Goal: Task Accomplishment & Management: Use online tool/utility

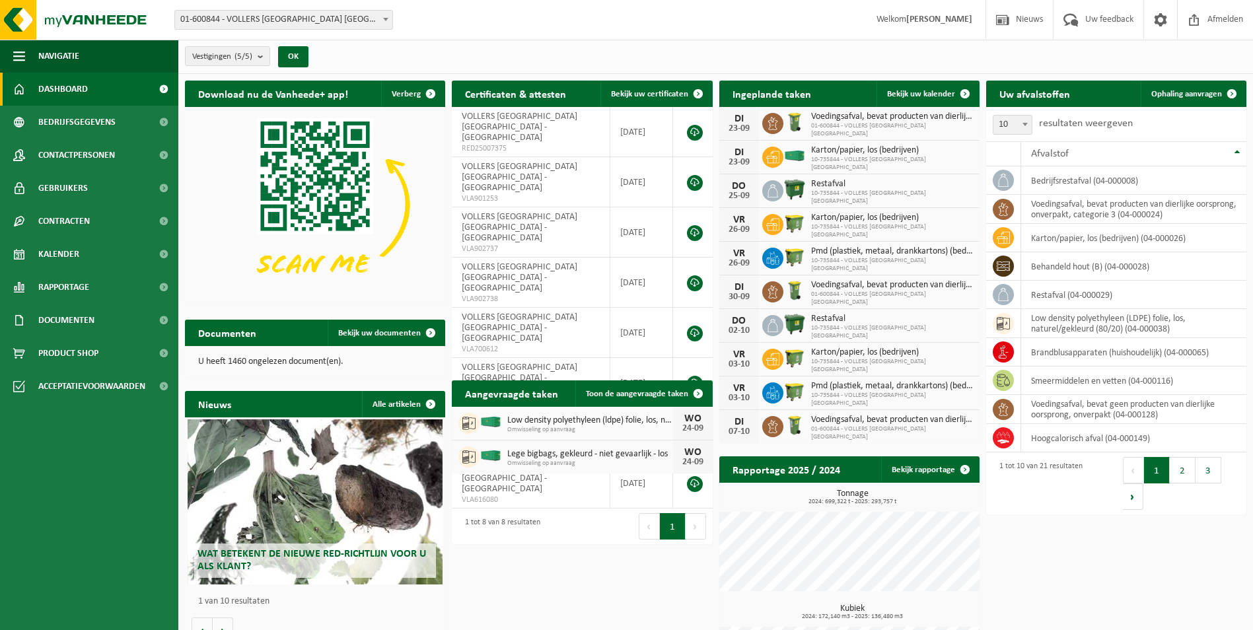
click at [382, 23] on span at bounding box center [385, 19] width 13 height 17
select select "10745"
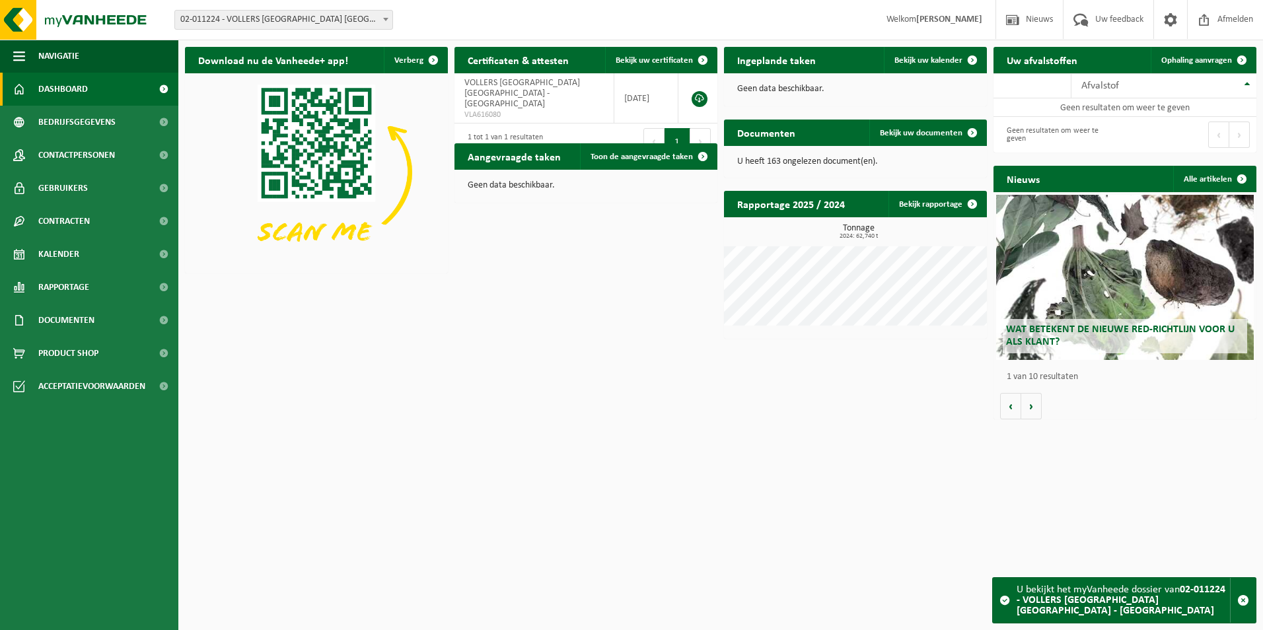
click at [391, 23] on span at bounding box center [385, 19] width 13 height 17
click at [1185, 58] on span "Ophaling aanvragen" at bounding box center [1196, 60] width 71 height 9
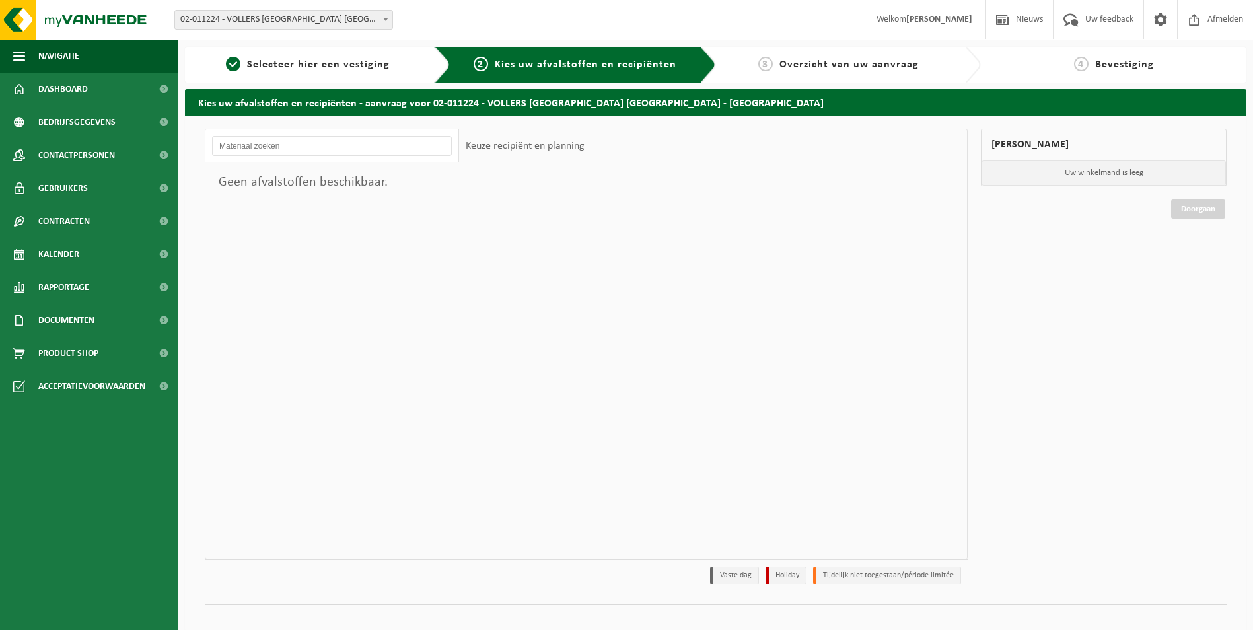
click at [386, 20] on b at bounding box center [385, 19] width 5 height 3
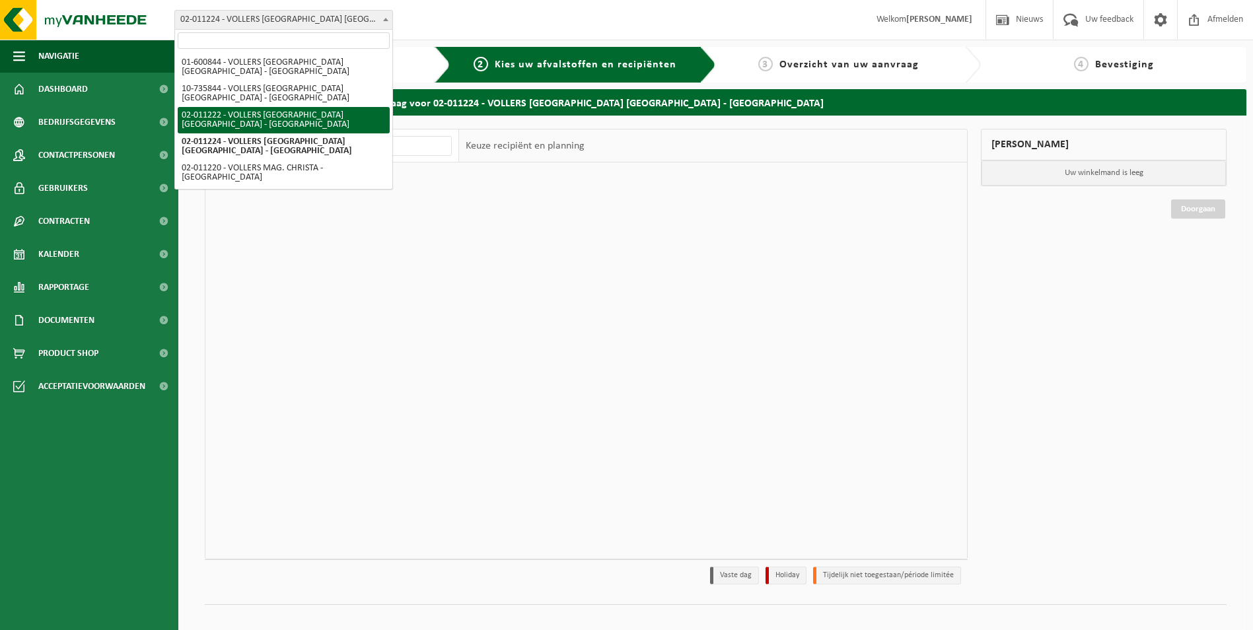
select select "10743"
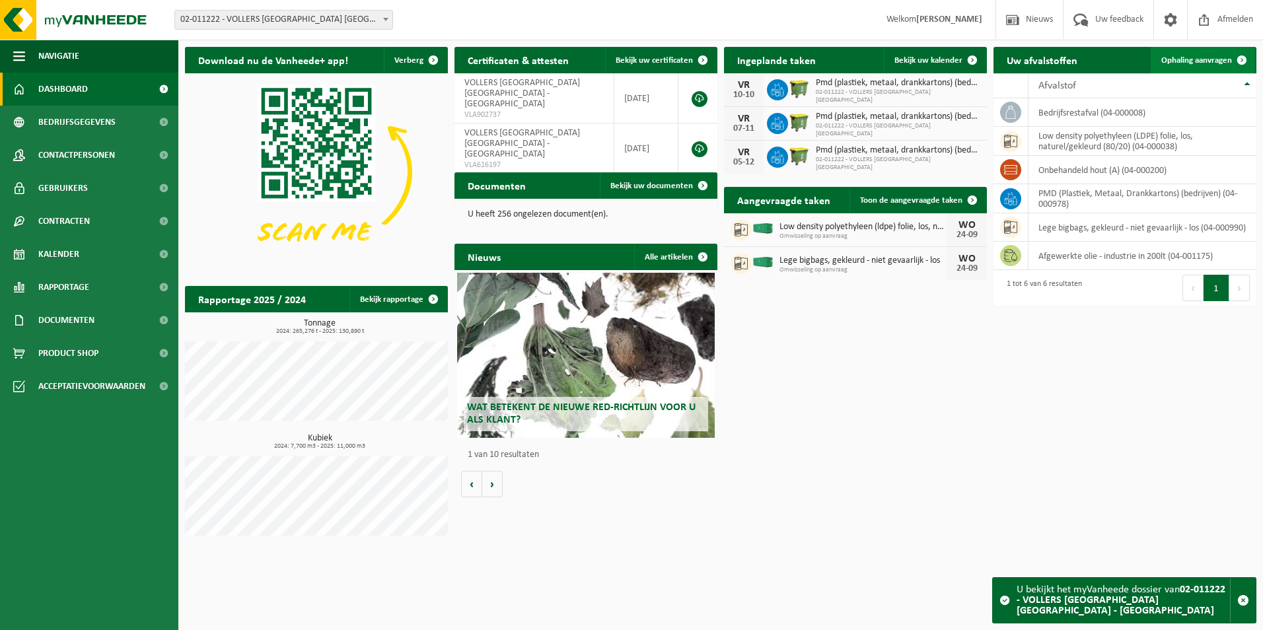
click at [1179, 61] on span "Ophaling aanvragen" at bounding box center [1196, 60] width 71 height 9
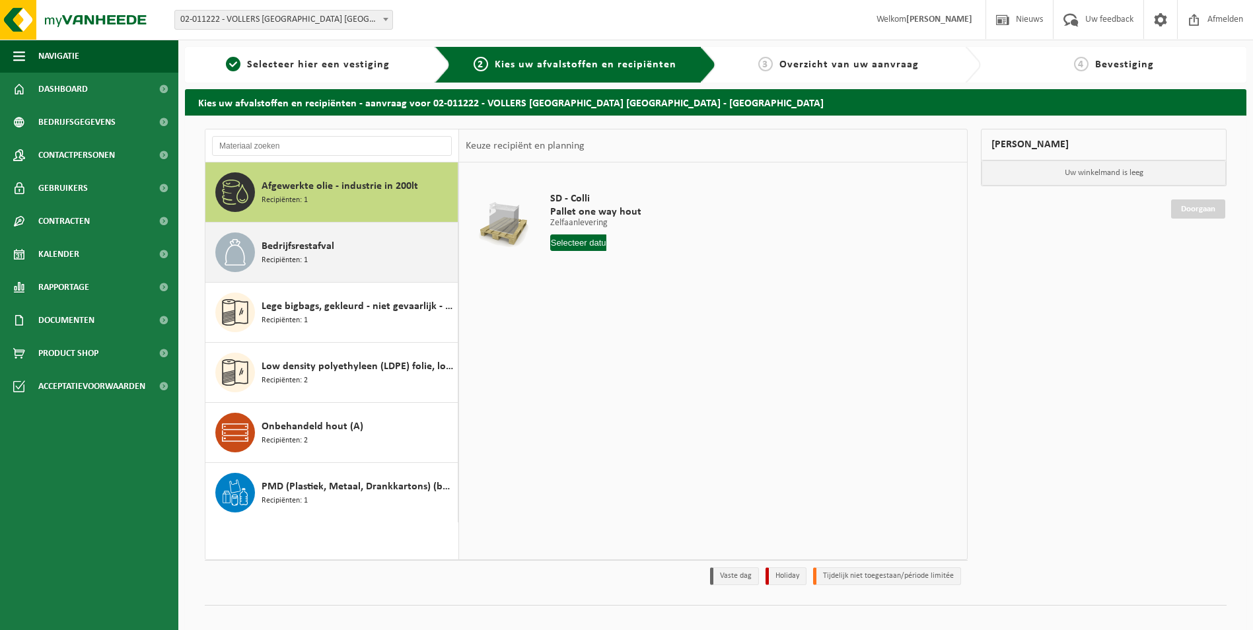
click at [374, 253] on div "Bedrijfsrestafval Recipiënten: 1" at bounding box center [358, 252] width 193 height 40
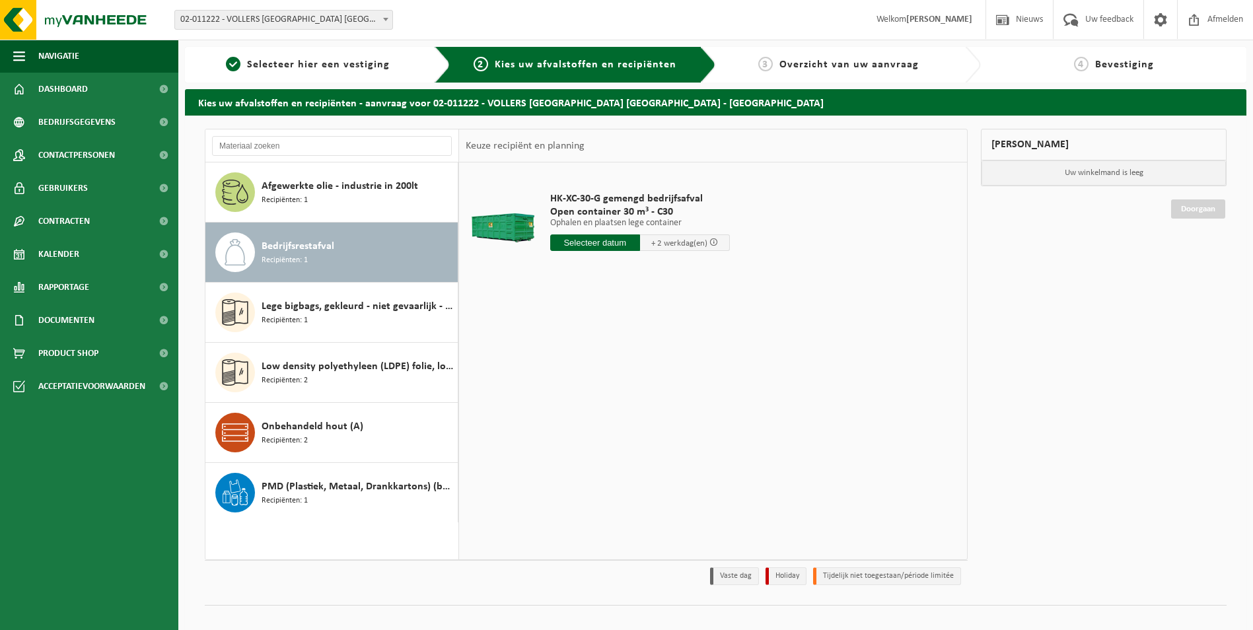
click at [599, 241] on input "text" at bounding box center [595, 242] width 90 height 17
click at [631, 384] on div "25" at bounding box center [631, 381] width 23 height 21
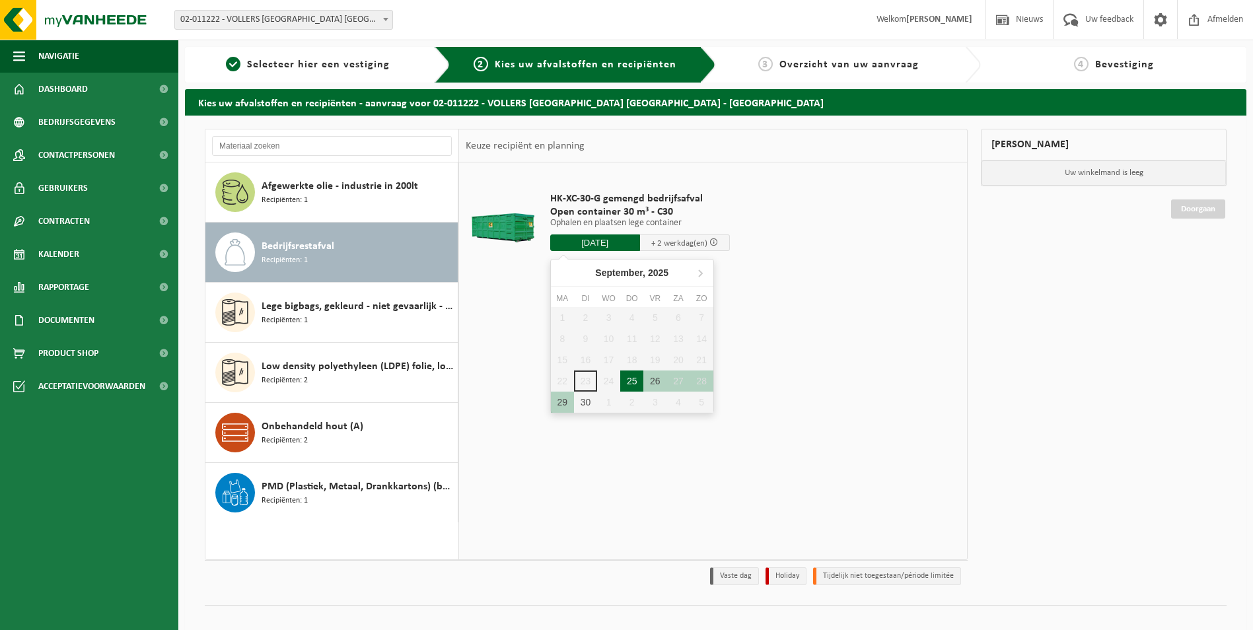
type input "Van 2025-09-25"
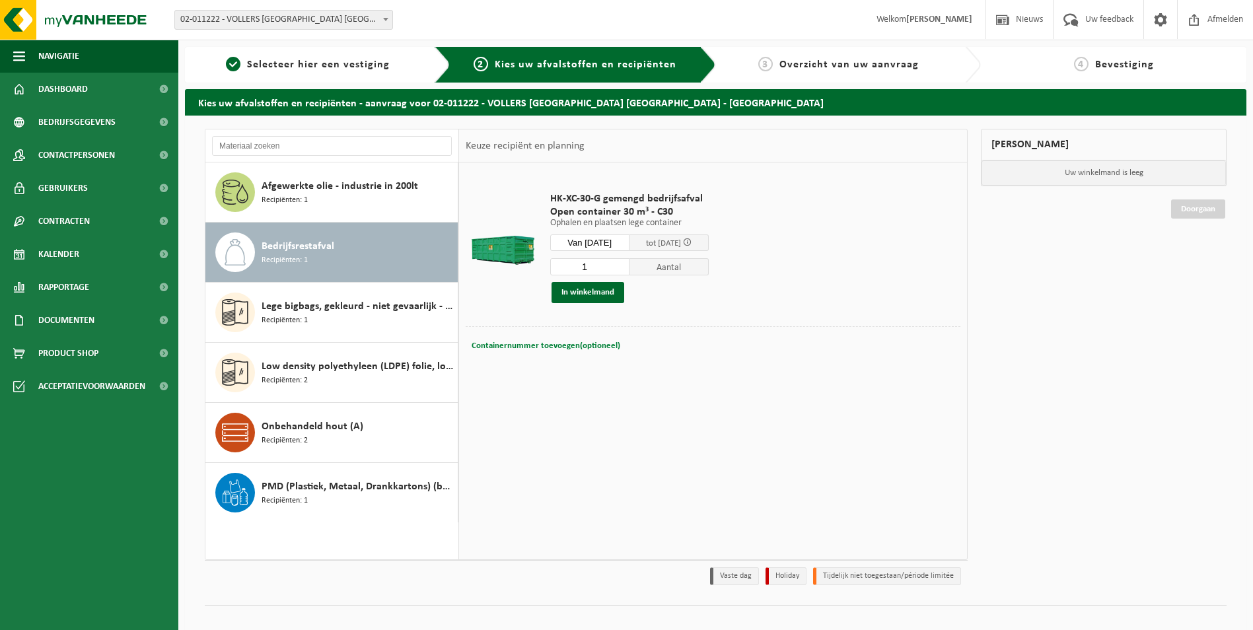
click at [564, 345] on span "Containernummer toevoegen(optioneel)" at bounding box center [546, 345] width 149 height 9
click at [601, 343] on input "c30-541" at bounding box center [638, 346] width 240 height 18
type input "c30-501"
click at [589, 295] on button "In winkelmand" at bounding box center [588, 292] width 73 height 21
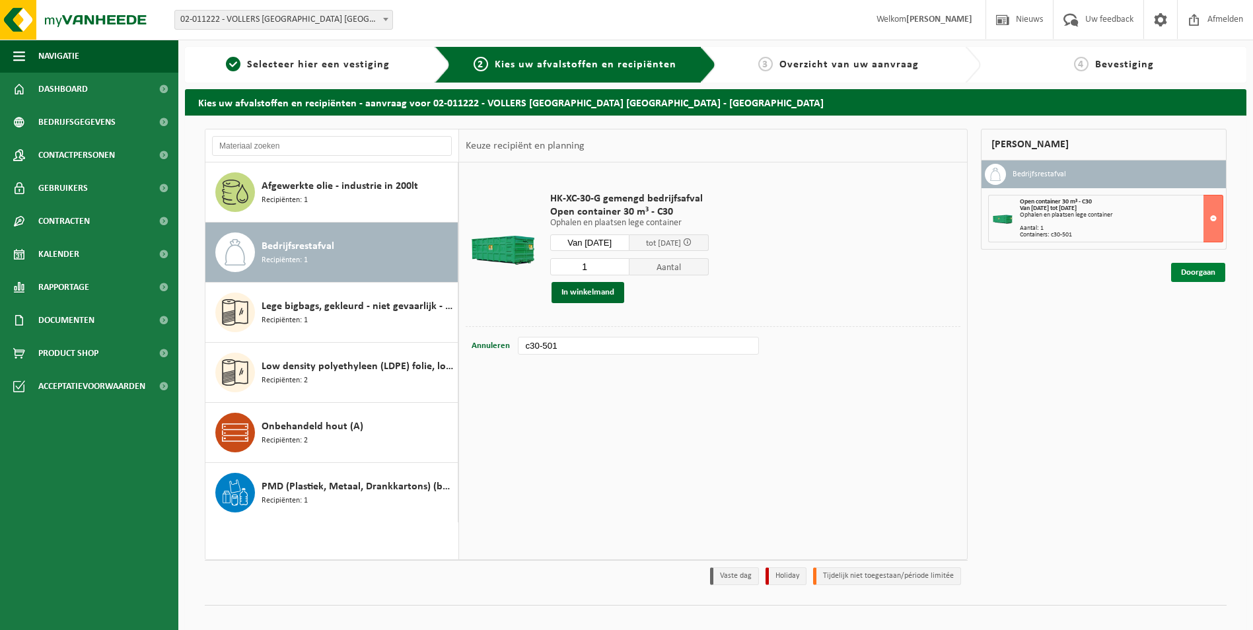
click at [1216, 264] on link "Doorgaan" at bounding box center [1198, 272] width 54 height 19
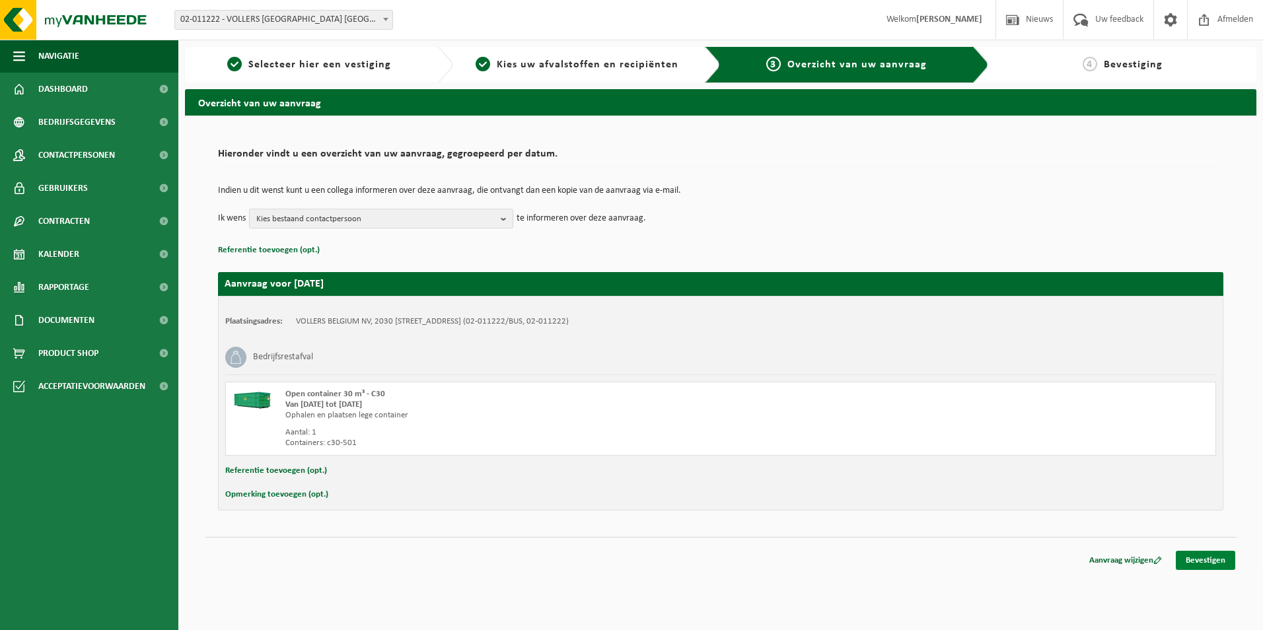
click at [1205, 569] on link "Bevestigen" at bounding box center [1205, 560] width 59 height 19
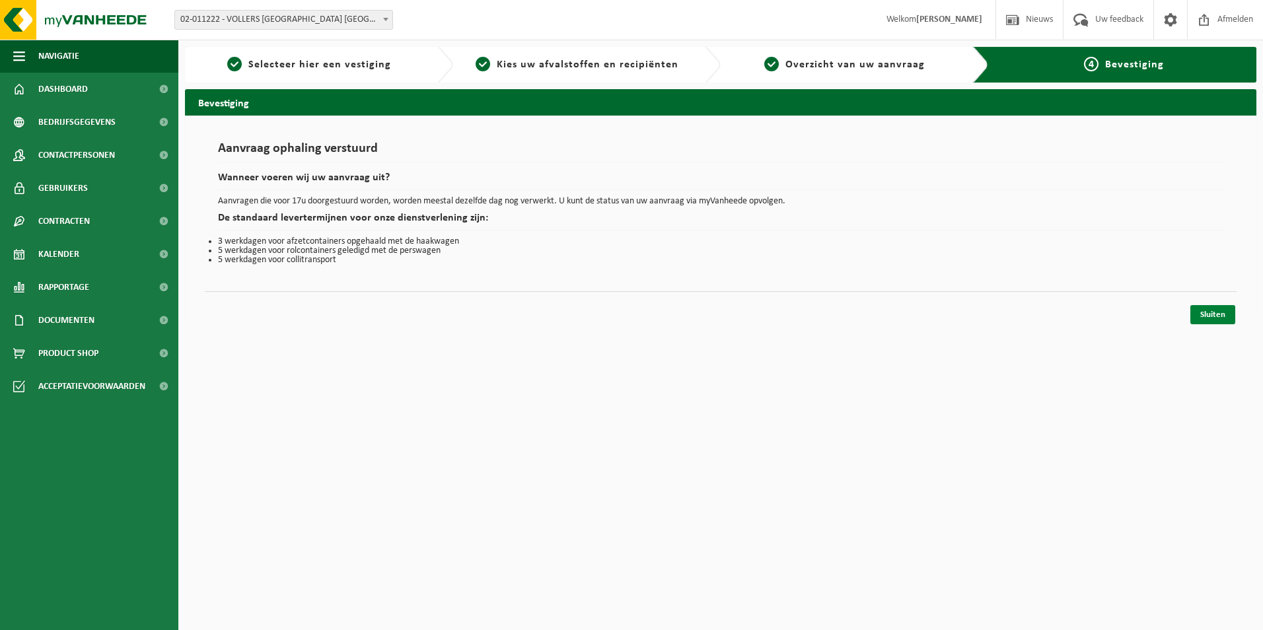
click at [1225, 316] on link "Sluiten" at bounding box center [1212, 314] width 45 height 19
